Goal: Find specific page/section: Find specific page/section

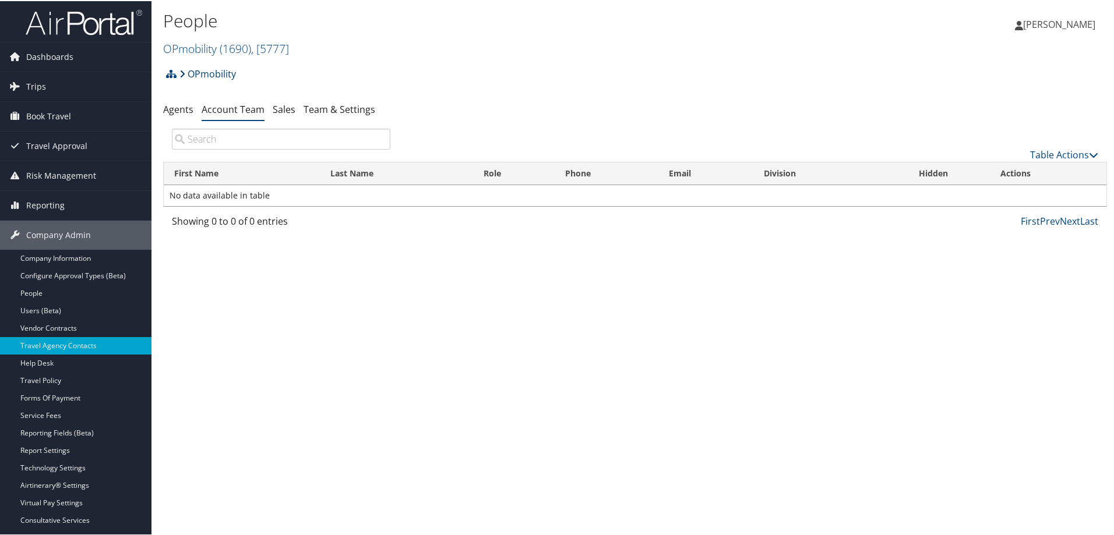
click at [228, 73] on link "OPmobility" at bounding box center [207, 72] width 56 height 23
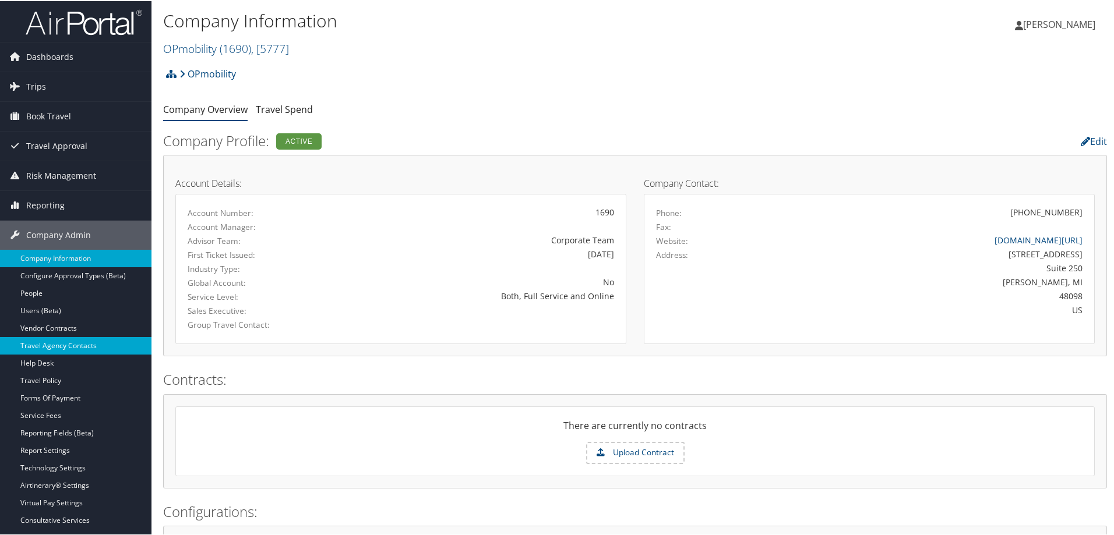
click at [83, 342] on link "Travel Agency Contacts" at bounding box center [75, 344] width 151 height 17
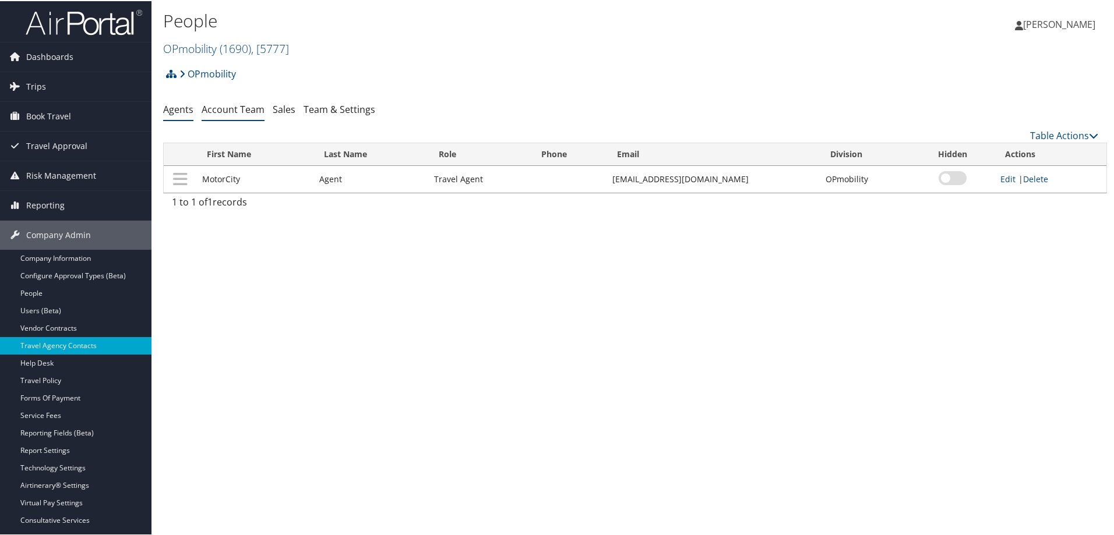
click at [229, 108] on link "Account Team" at bounding box center [233, 108] width 63 height 13
